Goal: Task Accomplishment & Management: Complete application form

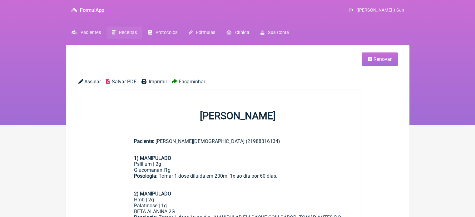
click at [124, 35] on link "Receitas" at bounding box center [124, 33] width 36 height 12
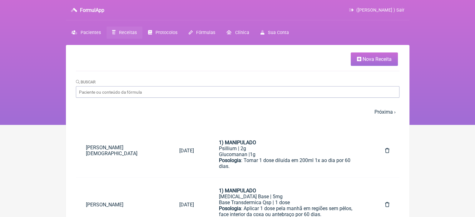
click at [364, 59] on span "Nova Receita" at bounding box center [376, 59] width 29 height 6
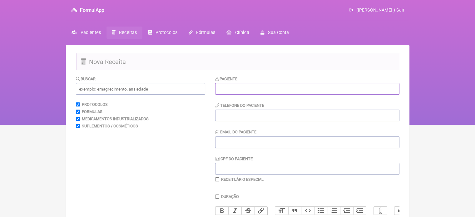
click at [263, 88] on input "text" at bounding box center [307, 89] width 184 height 12
paste input "[PERSON_NAME]"
type input "[PERSON_NAME]"
click at [242, 121] on input "tel" at bounding box center [307, 116] width 184 height 12
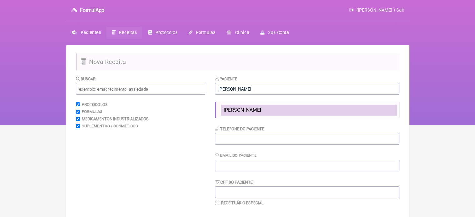
click at [255, 109] on span "[PERSON_NAME]" at bounding box center [241, 110] width 37 height 6
type input "21964578071"
type input "X@X"
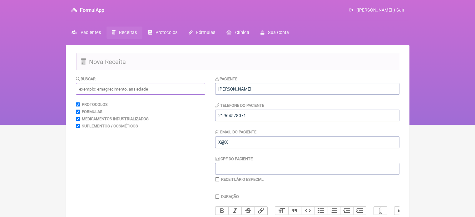
click at [118, 88] on input "text" at bounding box center [140, 89] width 129 height 12
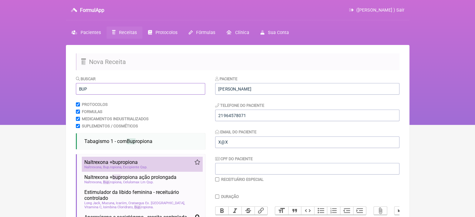
type input "BUP"
click at [137, 168] on span "Excipiente Qsp" at bounding box center [135, 167] width 24 height 4
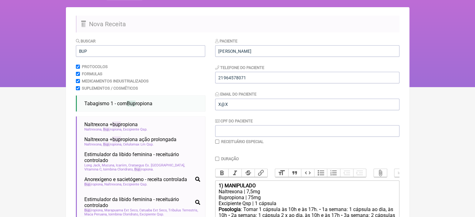
scroll to position [150, 0]
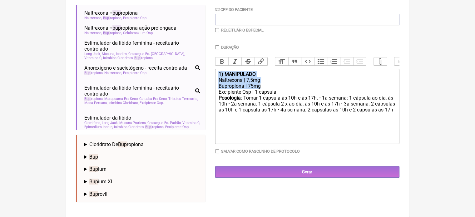
drag, startPoint x: 263, startPoint y: 90, endPoint x: 215, endPoint y: 78, distance: 49.3
click at [215, 78] on trix-editor "1) MANIPULADO Naltrexona | 7,5mg Bupropiona | 75mg Excipiente Qsp | 1 cápsula P…" at bounding box center [307, 106] width 184 height 75
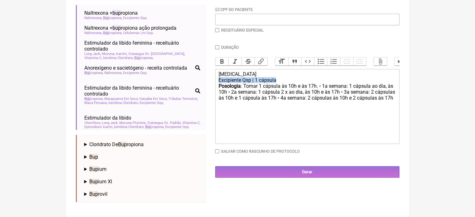
drag, startPoint x: 281, startPoint y: 86, endPoint x: 214, endPoint y: 82, distance: 66.6
click at [214, 82] on form "Buscar BUP Protocolos Formulas Medicamentos Industrializados Suplementos / Cosm…" at bounding box center [237, 66] width 323 height 280
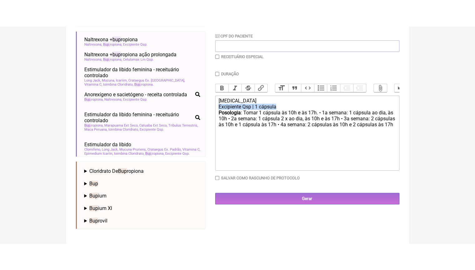
scroll to position [97, 0]
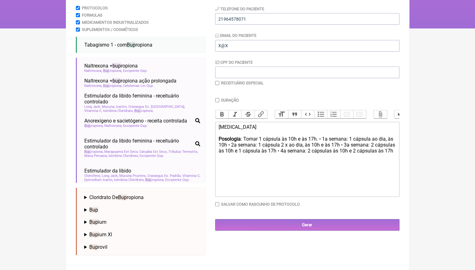
click at [276, 192] on trix-editor "[MEDICAL_DATA] Posologia : Tomar 1 cápsula às 10h e às 17h. • 1a semana: 1 cáps…" at bounding box center [307, 159] width 184 height 75
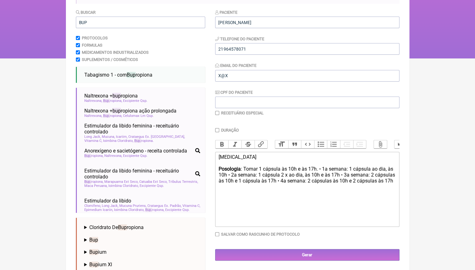
scroll to position [66, 0]
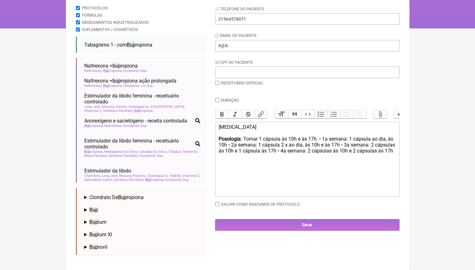
click at [314, 142] on div "Posologia : Tomar 1 cápsula às 10h e às 17h. • 1a semana: 1 cápsula ao dia, às …" at bounding box center [306, 148] width 177 height 24
drag, startPoint x: 317, startPoint y: 142, endPoint x: 242, endPoint y: 145, distance: 74.9
click at [242, 145] on div "Posologia : Tomar 1 cápsula às 10h e às 17h. • 1a semana: 1 cápsula ao dia, às …" at bounding box center [306, 148] width 177 height 24
click at [327, 142] on div "Posologia : • 1a semana: 1 cápsula ao dia, às 10h • 2a semana: 1 cápsula 2 x ao…" at bounding box center [306, 148] width 177 height 24
click at [329, 148] on div "Posologia : • 1a semana: 1 cápsula ao dia, às 10H • 2a semana: 1 cápsula 2 x ao…" at bounding box center [306, 148] width 177 height 24
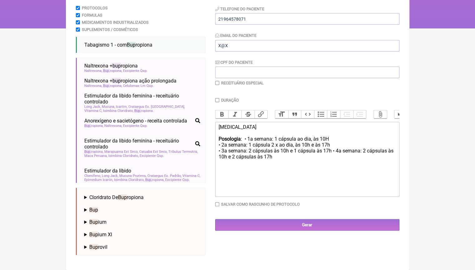
click at [243, 142] on div "Posologia : • 1a semana: 1 cápsula ao dia, às 10H • 2a semana: 1 cápsula 2 x ao…" at bounding box center [306, 151] width 177 height 30
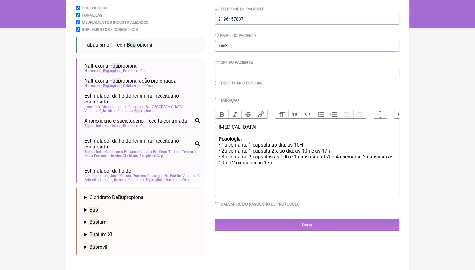
click at [331, 160] on div "Posologia : • 1a semana: 1 cápsula ao dia, às 10H • 2a semana: 1 cápsula 2 x ao…" at bounding box center [306, 154] width 177 height 36
type trix-editor "<div>[MEDICAL_DATA]&nbsp;</div><div><br></div><div><strong>Posologia</strong>:&…"
click at [216, 83] on input "checkbox" at bounding box center [217, 83] width 4 height 4
checkbox input "true"
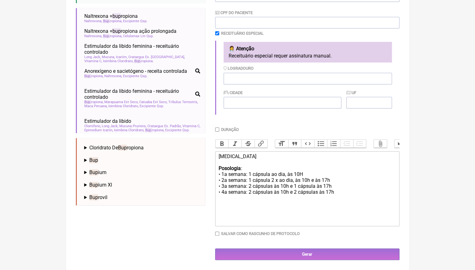
scroll to position [151, 0]
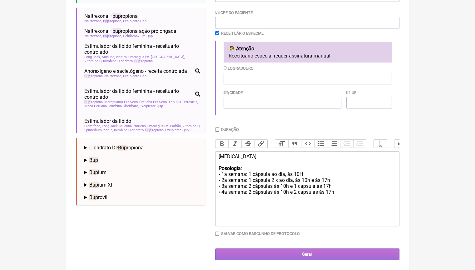
click at [295, 217] on input "Gerar" at bounding box center [307, 254] width 184 height 12
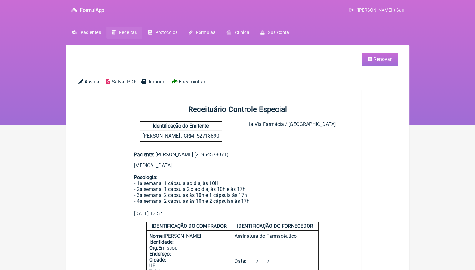
click at [150, 81] on span "Imprimir" at bounding box center [158, 82] width 18 height 6
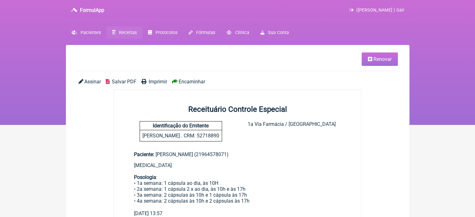
click at [158, 82] on span "Imprimir" at bounding box center [158, 82] width 18 height 6
click at [120, 31] on span "Receitas" at bounding box center [128, 32] width 18 height 5
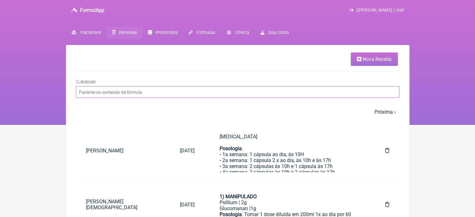
click at [112, 91] on input "Buscar" at bounding box center [237, 92] width 323 height 12
paste input "[PERSON_NAME]"
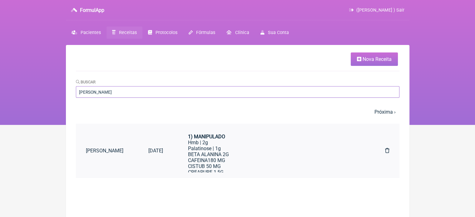
type input "[PERSON_NAME]"
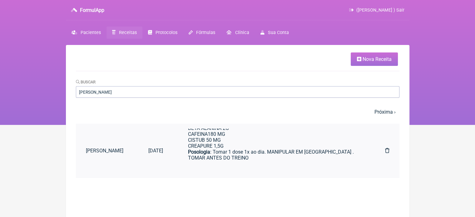
click at [210, 149] on strong "Posologia" at bounding box center [199, 152] width 22 height 6
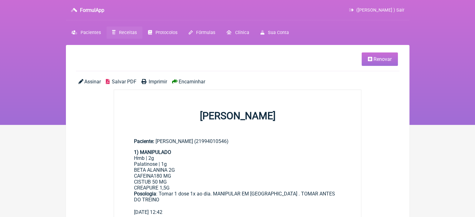
click at [368, 57] on icon at bounding box center [370, 58] width 4 height 5
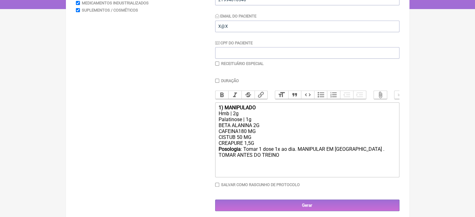
scroll to position [124, 0]
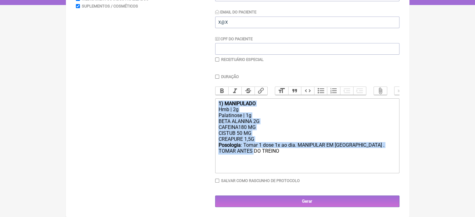
drag, startPoint x: 262, startPoint y: 153, endPoint x: 202, endPoint y: 99, distance: 80.8
click at [202, 99] on form "Buscar Protocolos Formulas Medicamentos Industrializados Suplementos / Cosmétic…" at bounding box center [237, 81] width 323 height 251
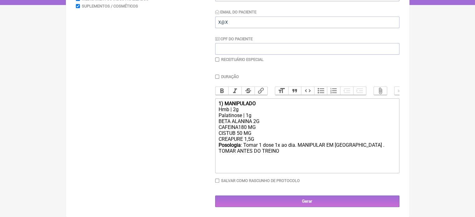
type trix-editor "<div><br><br></div>"
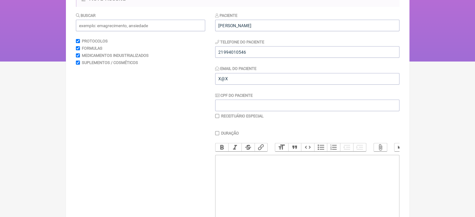
scroll to position [62, 0]
click at [101, 30] on input "text" at bounding box center [140, 27] width 129 height 12
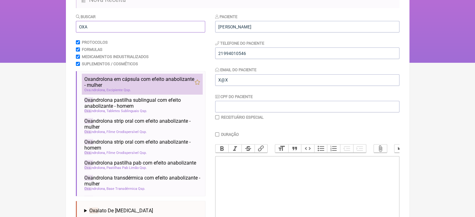
type input "OXA"
click at [117, 81] on span "Oxa ndrolona em cápsula com efeito anabolizante - mulher" at bounding box center [139, 82] width 110 height 12
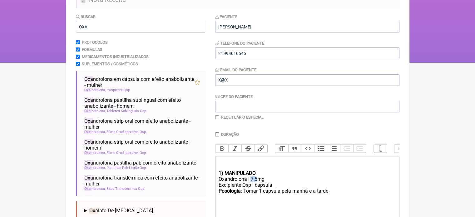
drag, startPoint x: 256, startPoint y: 183, endPoint x: 251, endPoint y: 184, distance: 5.2
click at [251, 182] on div "Oxandrolona | 7,5mg" at bounding box center [306, 179] width 177 height 6
drag, startPoint x: 328, startPoint y: 197, endPoint x: 316, endPoint y: 197, distance: 12.5
click at [316, 197] on div "Posologia : Tomar 1 cápsula pela manhã e a tarde ㅤ" at bounding box center [306, 194] width 177 height 12
type trix-editor "<div><br><br></div><div><strong>1) MANIPULADO</strong></div><div>Oxandrolona | …"
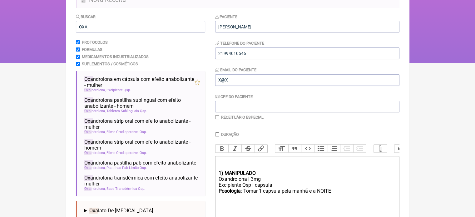
click at [218, 117] on input "checkbox" at bounding box center [217, 117] width 4 height 4
checkbox input "true"
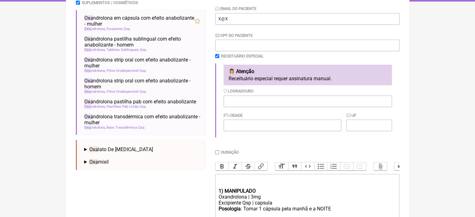
scroll to position [124, 0]
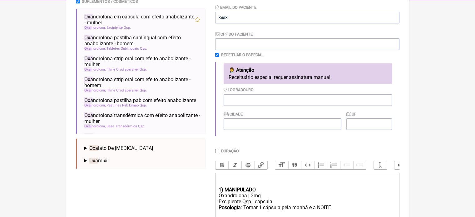
click at [217, 151] on input "Duração" at bounding box center [217, 151] width 4 height 4
checkbox input "true"
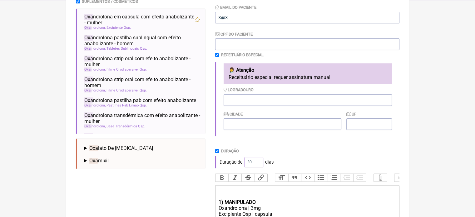
drag, startPoint x: 249, startPoint y: 163, endPoint x: 240, endPoint y: 162, distance: 9.1
click at [242, 164] on div "Duração de 30 dias" at bounding box center [307, 162] width 184 height 12
type input "60"
click at [297, 162] on div "Duração de 60 dias" at bounding box center [307, 162] width 184 height 12
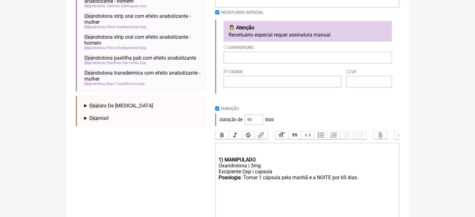
scroll to position [217, 0]
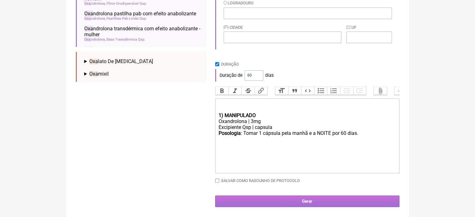
click at [304, 199] on input "Gerar" at bounding box center [307, 201] width 184 height 12
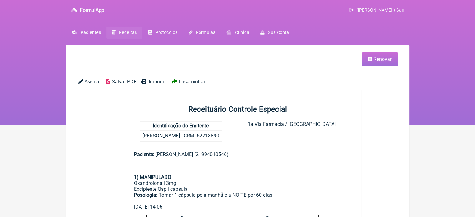
click at [154, 81] on span "Imprimir" at bounding box center [158, 82] width 18 height 6
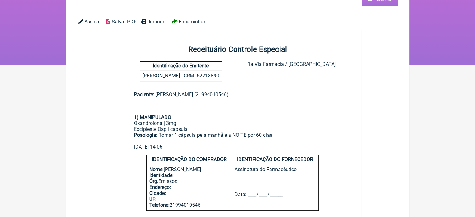
scroll to position [62, 0]
